Goal: Task Accomplishment & Management: Manage account settings

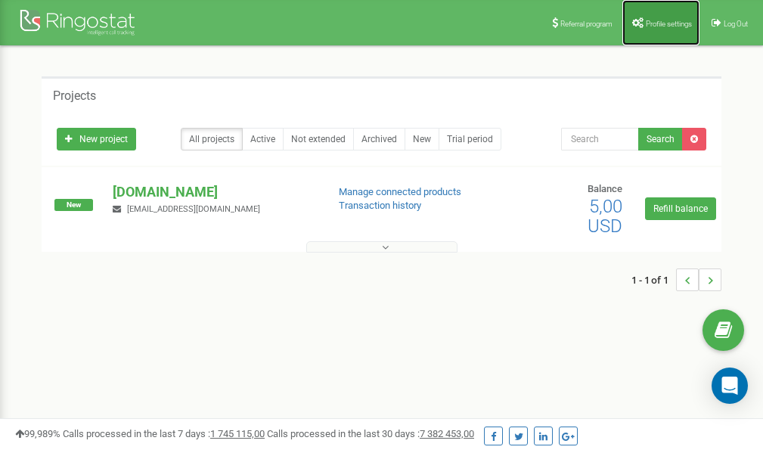
click at [654, 17] on link "Profile settings" at bounding box center [660, 22] width 77 height 45
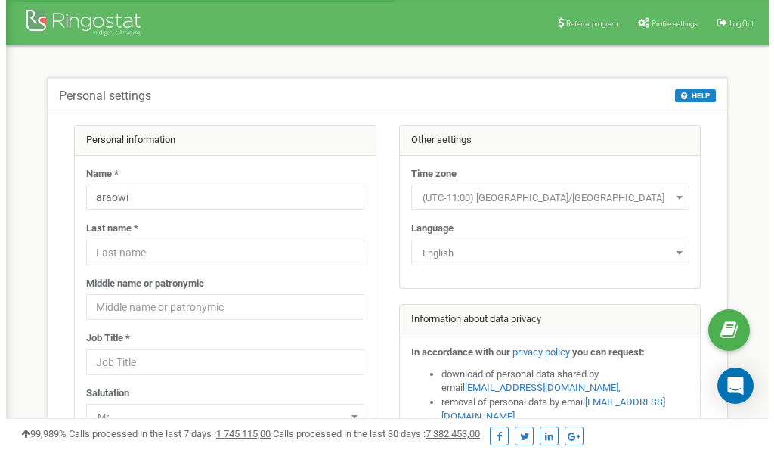
scroll to position [76, 0]
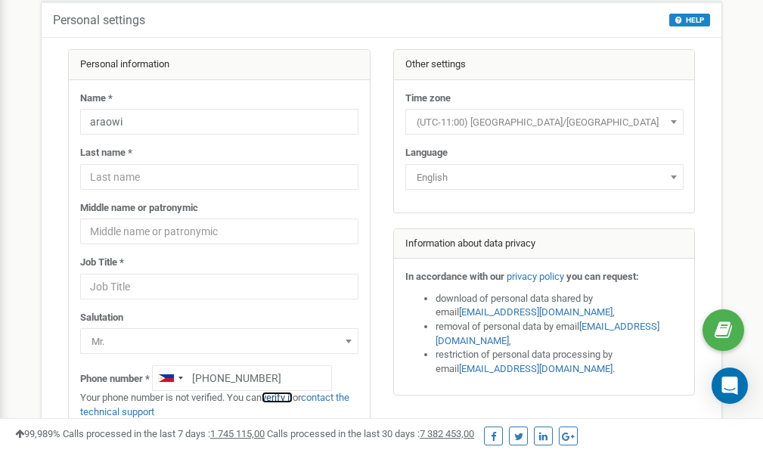
click at [286, 398] on link "verify it" at bounding box center [276, 396] width 31 height 11
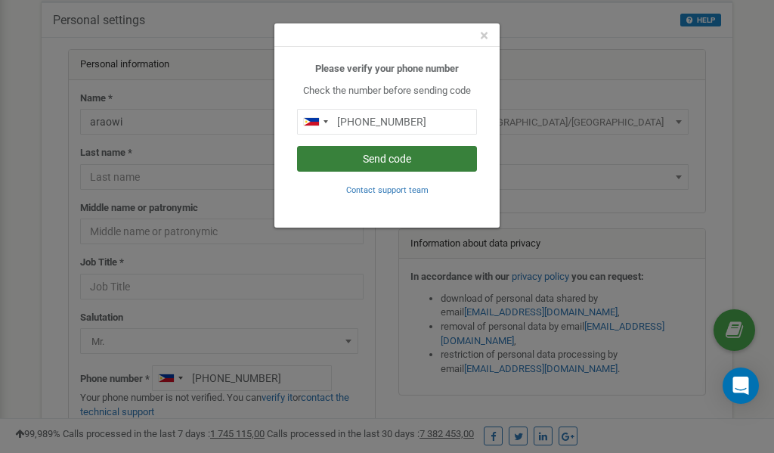
click at [365, 158] on button "Send code" at bounding box center [387, 159] width 180 height 26
